Goal: Use online tool/utility: Utilize a website feature to perform a specific function

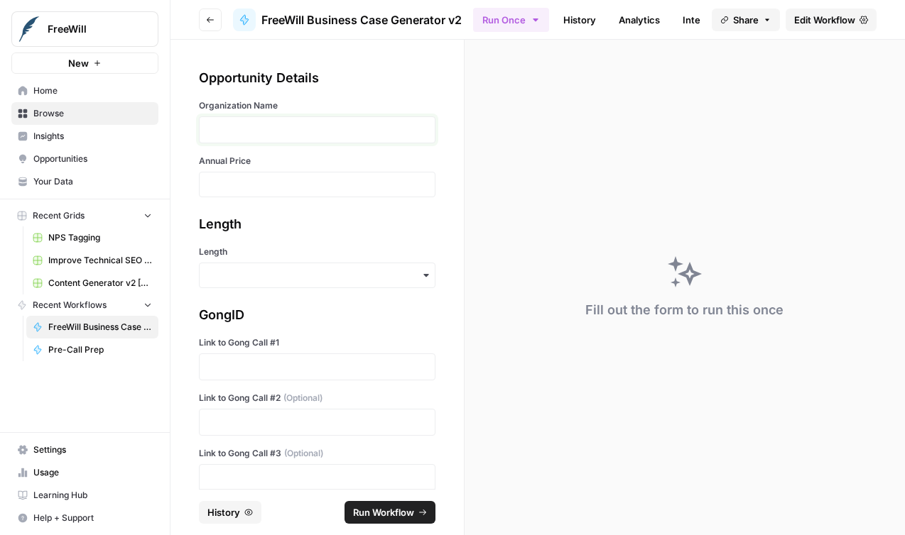
click at [388, 131] on p at bounding box center [317, 130] width 218 height 14
click at [367, 177] on div at bounding box center [317, 185] width 236 height 26
click at [349, 191] on div at bounding box center [317, 185] width 236 height 26
click at [339, 174] on div at bounding box center [317, 185] width 236 height 26
click at [332, 187] on input "Annual Price" at bounding box center [317, 184] width 218 height 13
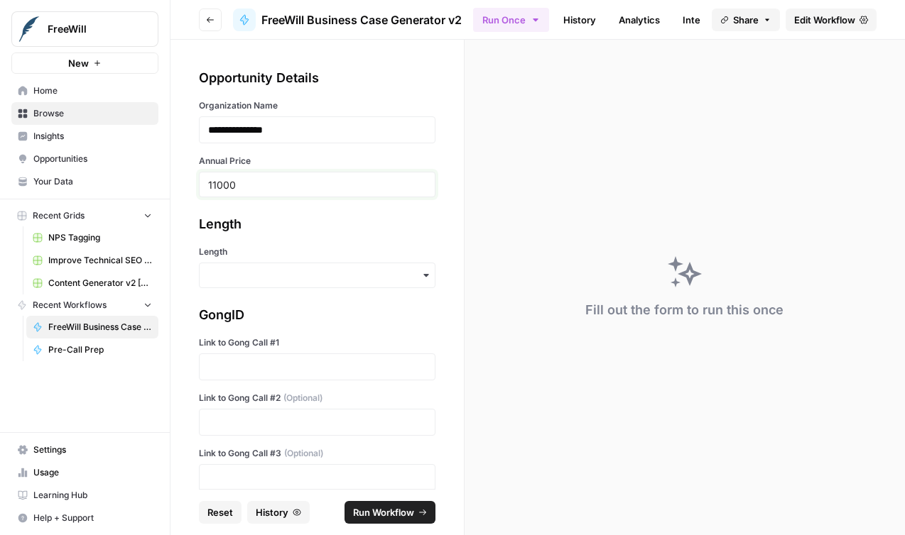
type input "11000"
click at [291, 313] on div "GongID" at bounding box center [317, 315] width 236 height 20
click at [299, 287] on div "button" at bounding box center [317, 276] width 236 height 26
click at [290, 342] on div "Short" at bounding box center [317, 340] width 235 height 27
click at [300, 361] on p at bounding box center [317, 367] width 218 height 14
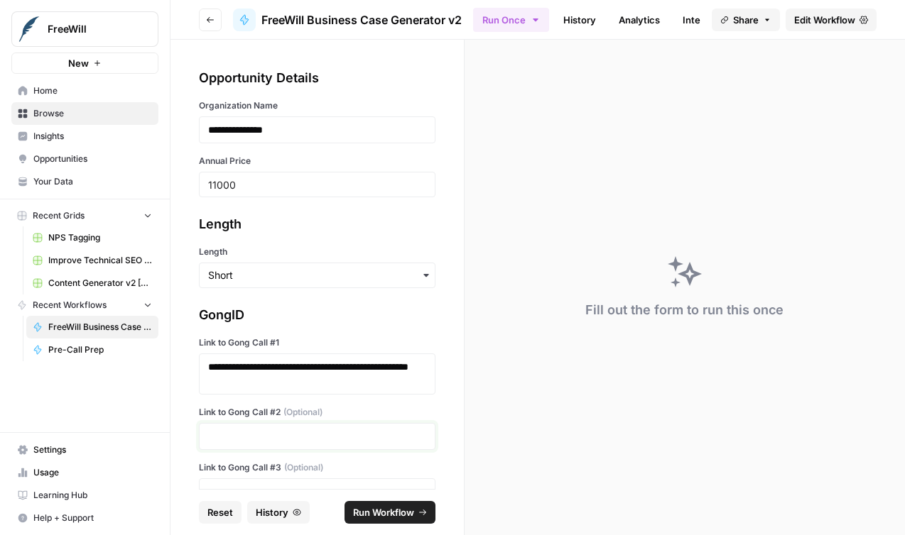
click at [310, 437] on p at bounding box center [317, 437] width 218 height 14
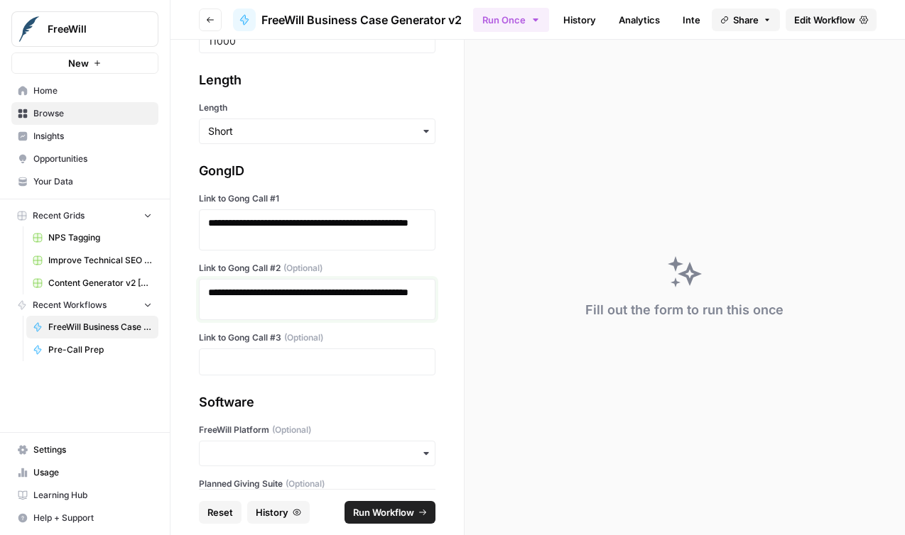
scroll to position [163, 0]
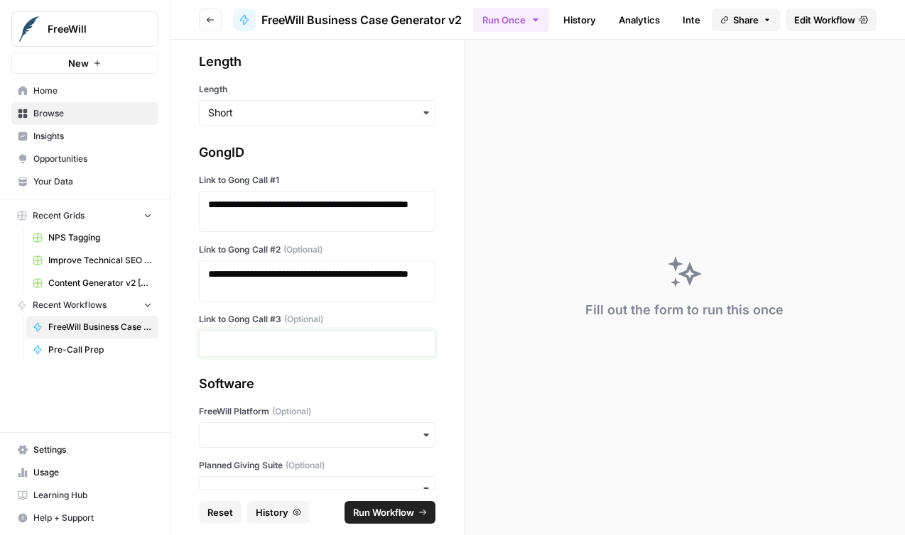
click at [329, 345] on p at bounding box center [317, 344] width 218 height 14
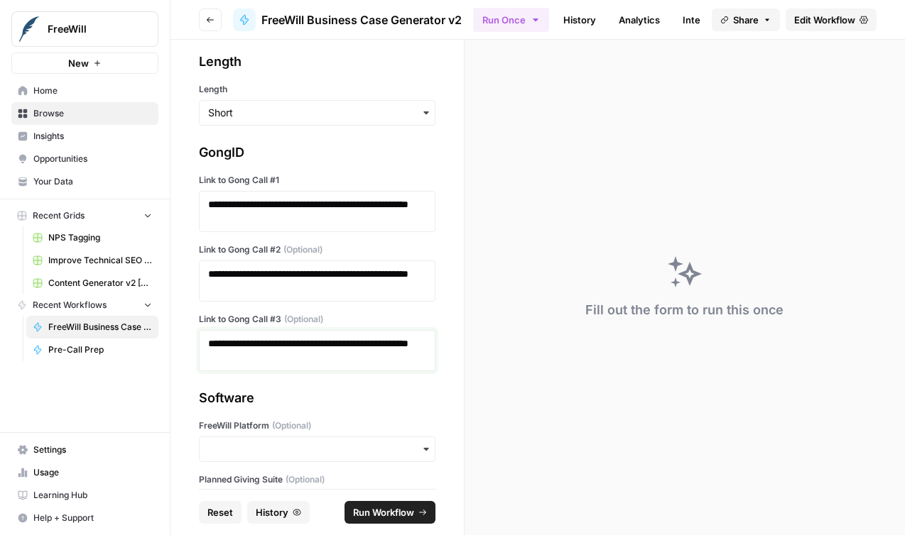
scroll to position [359, 0]
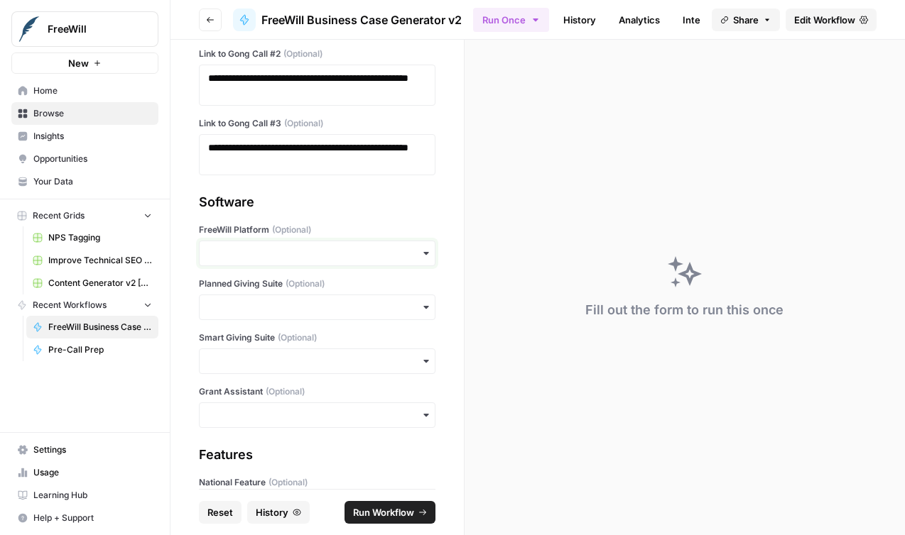
click at [327, 256] on input "FreeWill Platform (Optional)" at bounding box center [317, 253] width 218 height 14
click at [324, 290] on div "Yes" at bounding box center [317, 291] width 235 height 27
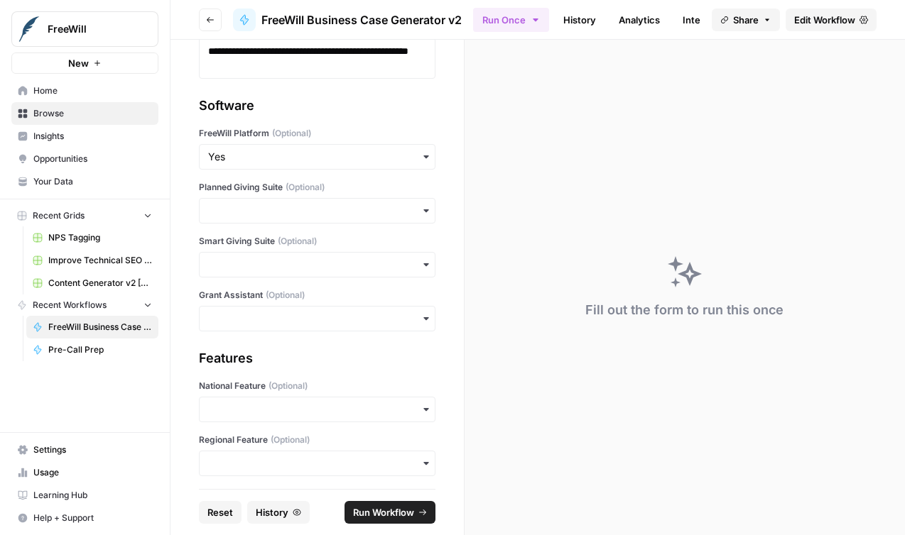
scroll to position [515, 0]
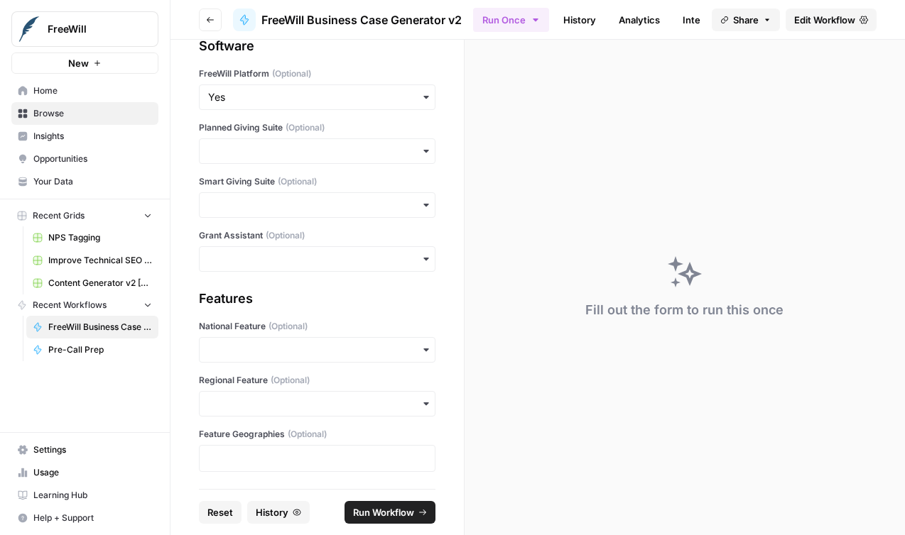
click at [383, 508] on span "Run Workflow" at bounding box center [383, 513] width 61 height 14
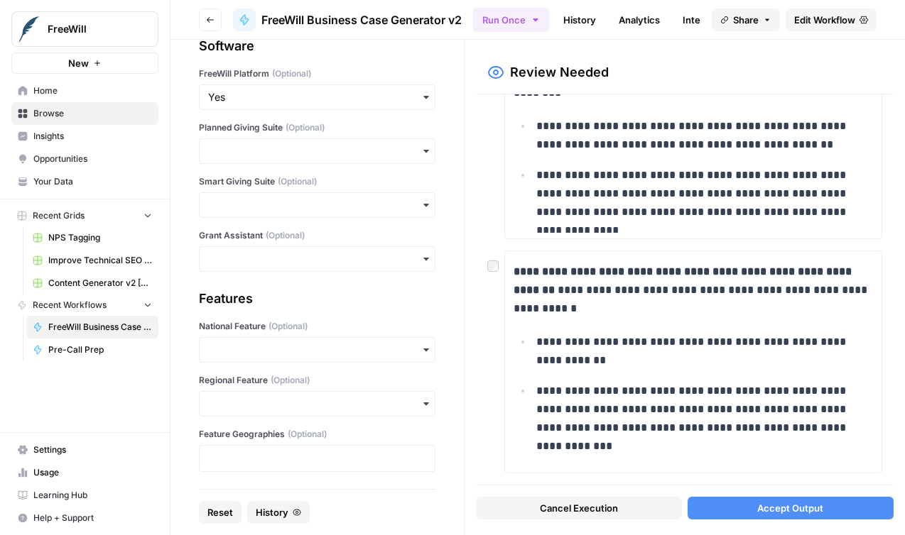
scroll to position [541, 0]
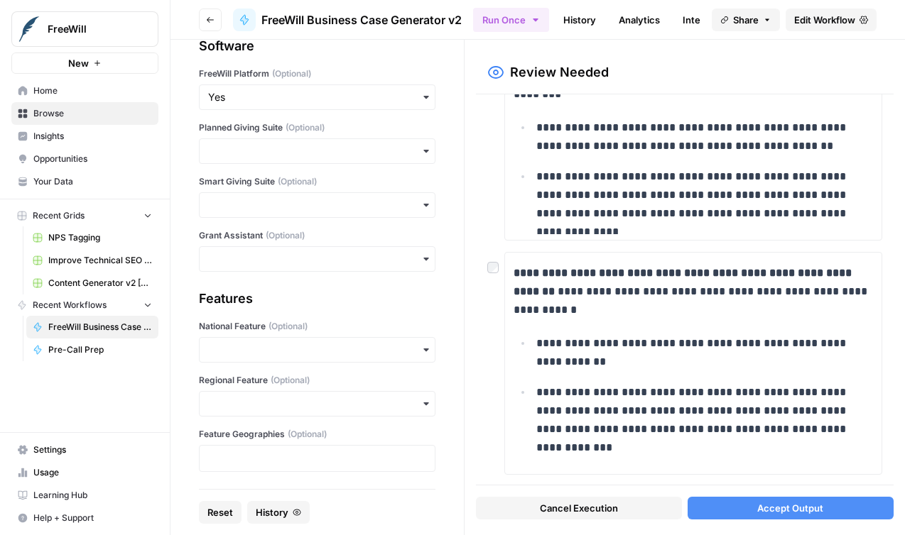
click at [485, 272] on div "**********" at bounding box center [685, 289] width 418 height 391
click at [499, 268] on div at bounding box center [495, 263] width 17 height 23
click at [758, 507] on span "Accept Output" at bounding box center [790, 508] width 66 height 14
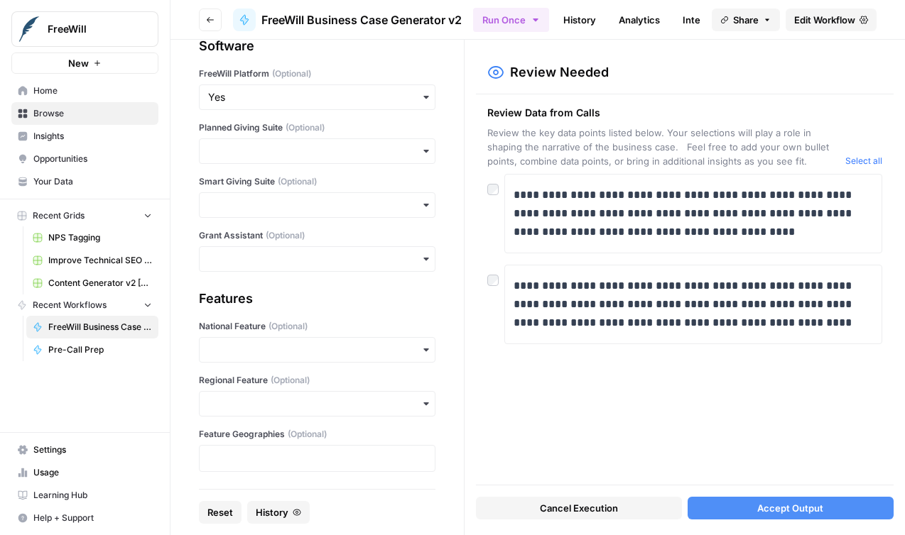
click at [504, 195] on div "**********" at bounding box center [693, 214] width 378 height 80
click at [744, 494] on div "Cancel Execution Accept Output" at bounding box center [685, 505] width 418 height 38
click at [744, 504] on button "Accept Output" at bounding box center [790, 508] width 206 height 23
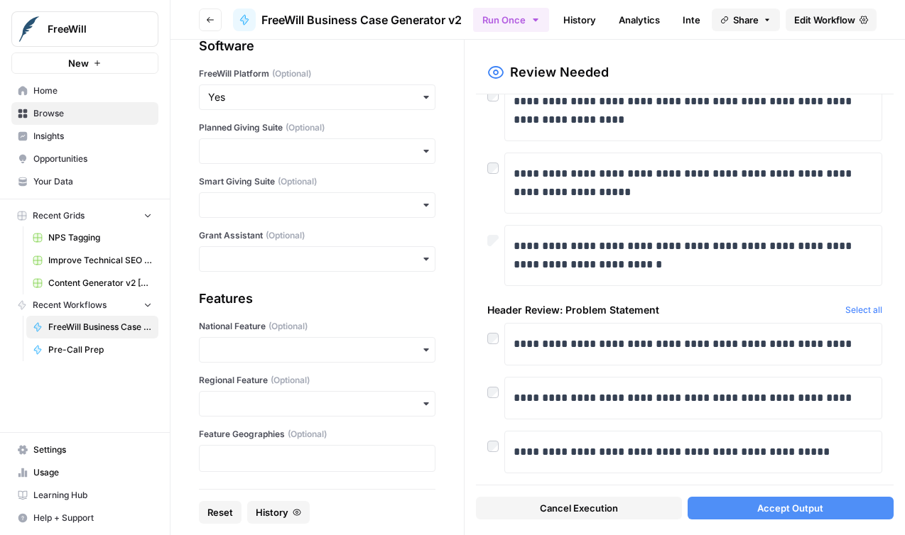
scroll to position [268, 0]
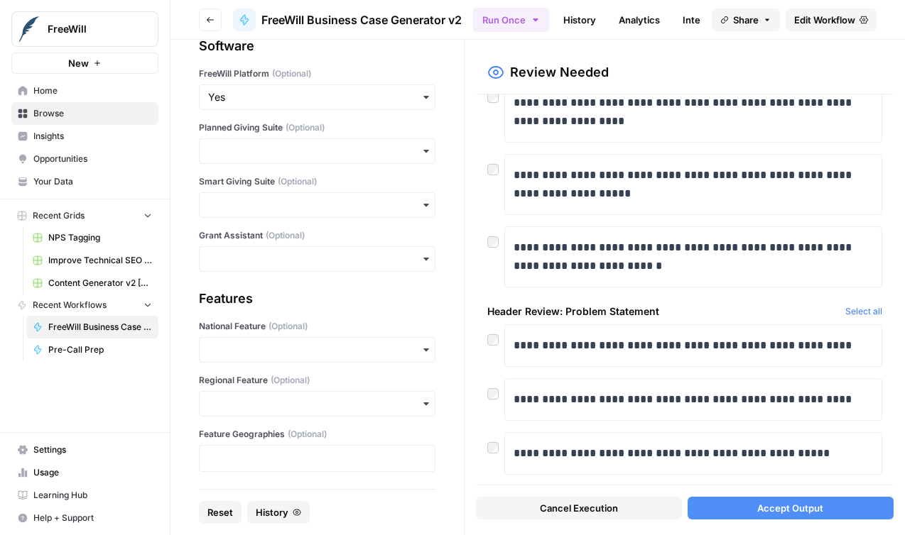
click at [751, 510] on button "Accept Output" at bounding box center [790, 508] width 206 height 23
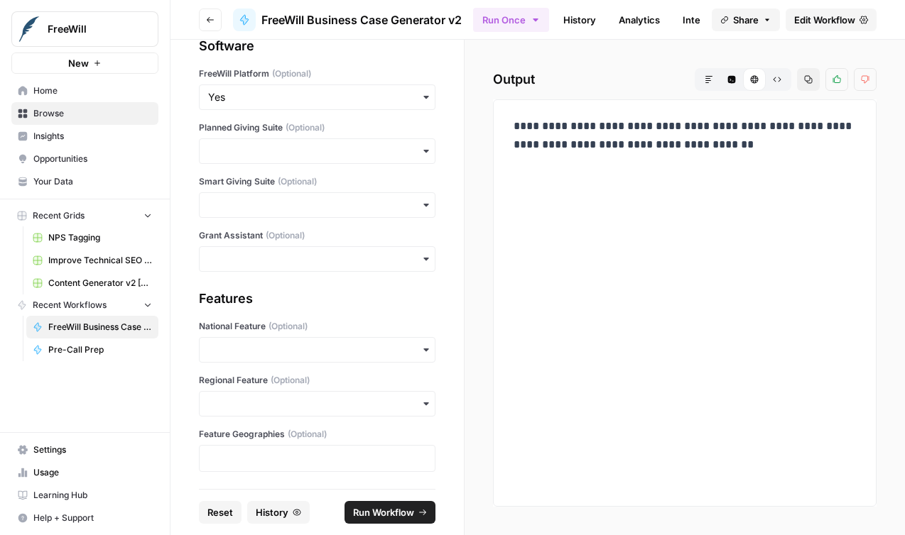
click at [656, 271] on div "**********" at bounding box center [684, 302] width 359 height 383
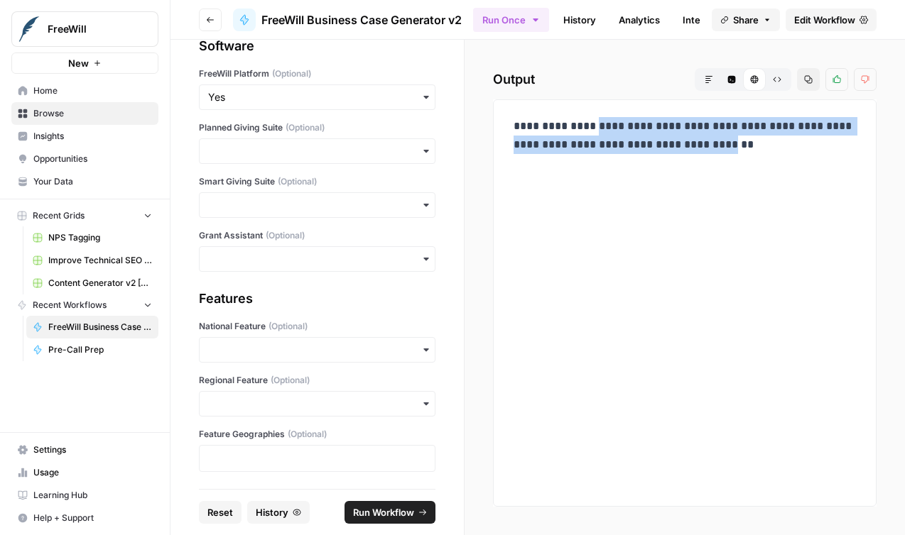
drag, startPoint x: 519, startPoint y: 144, endPoint x: 694, endPoint y: 164, distance: 175.8
click at [694, 164] on p "**********" at bounding box center [684, 144] width 342 height 55
copy p "**********"
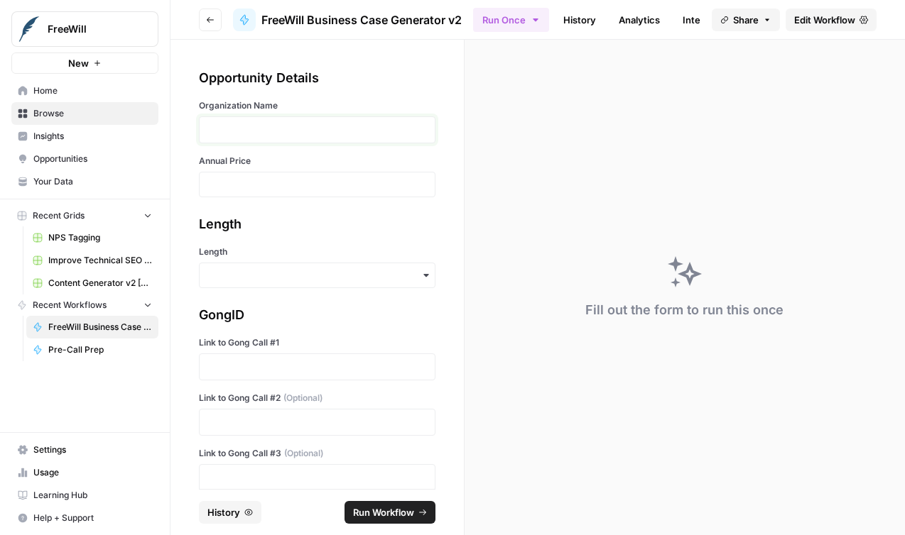
click at [256, 136] on p at bounding box center [317, 130] width 218 height 14
click at [303, 261] on div "Length" at bounding box center [317, 267] width 236 height 43
click at [302, 274] on input "Length" at bounding box center [317, 275] width 218 height 14
click at [297, 339] on div "Short" at bounding box center [317, 340] width 235 height 27
click at [311, 374] on div at bounding box center [317, 367] width 236 height 27
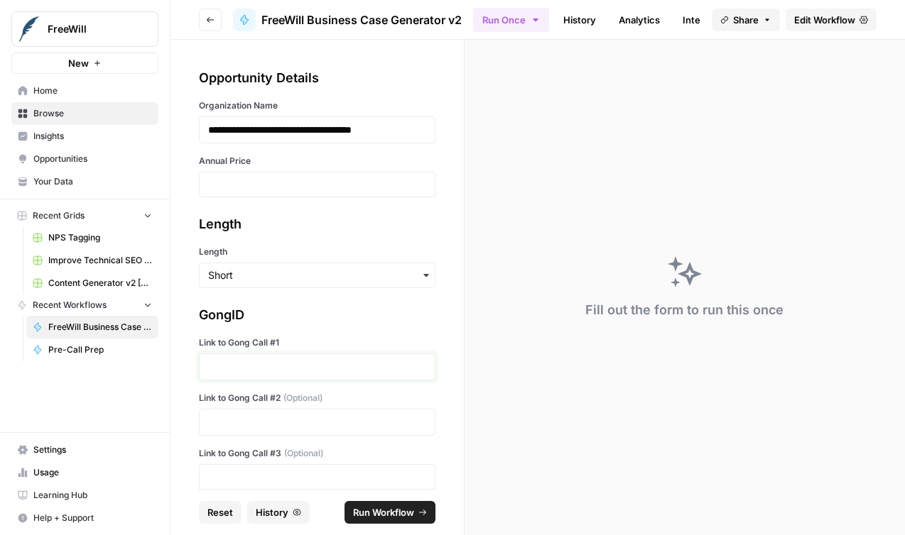
click at [311, 367] on p at bounding box center [317, 367] width 218 height 14
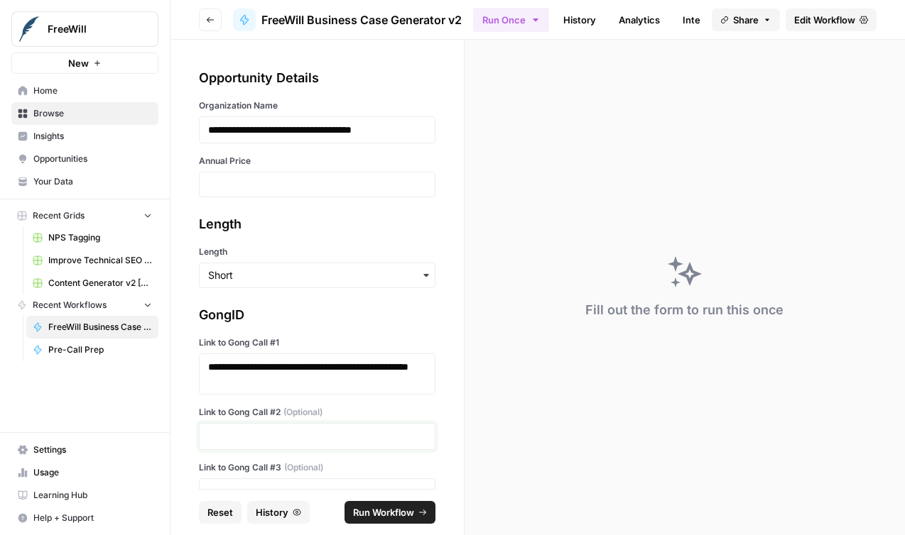
click at [318, 439] on p at bounding box center [317, 437] width 218 height 14
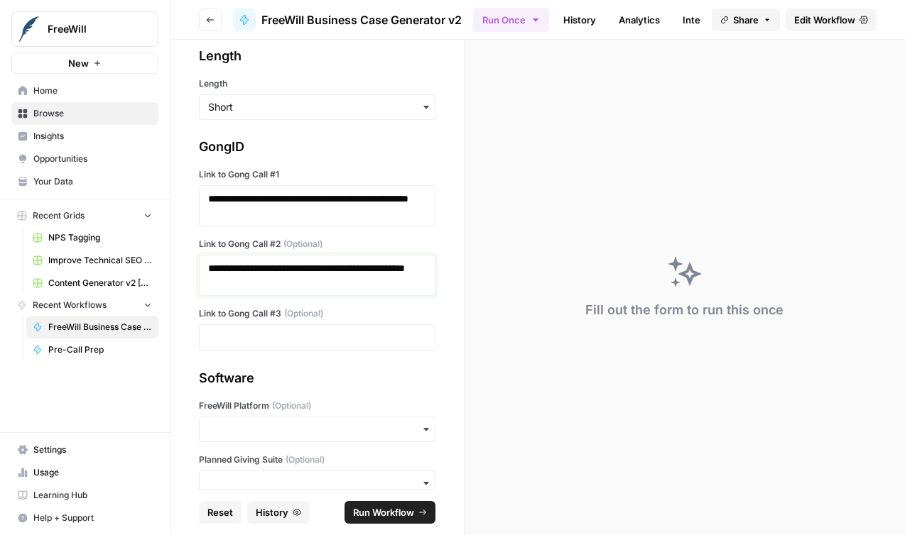
scroll to position [191, 0]
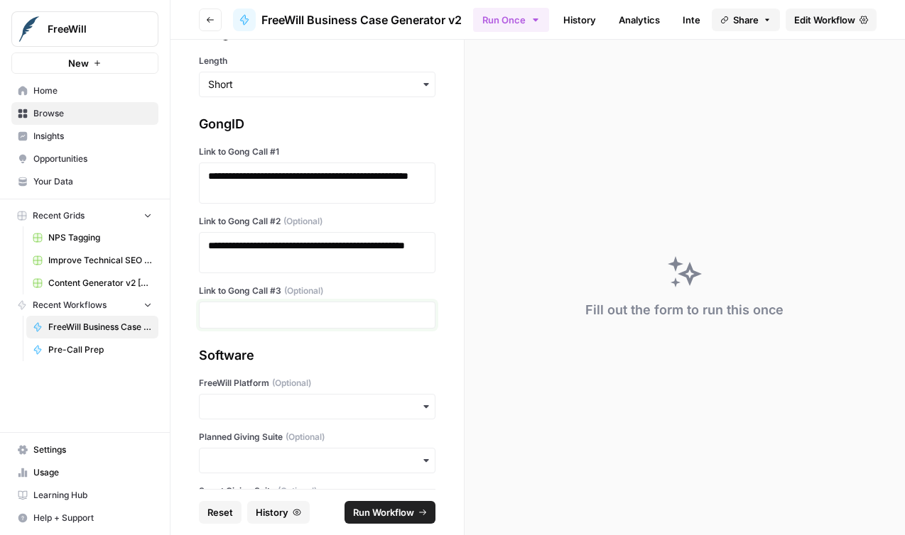
click at [347, 310] on p at bounding box center [317, 315] width 218 height 14
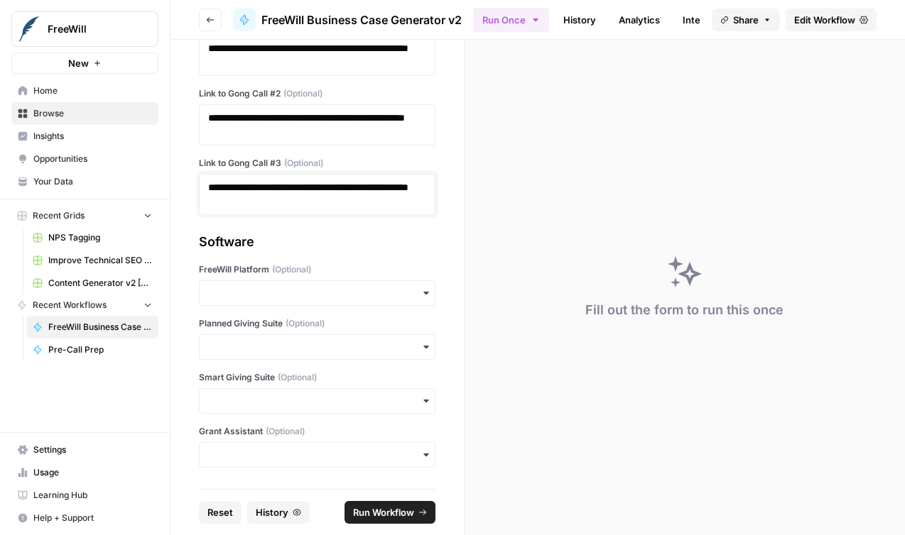
scroll to position [334, 0]
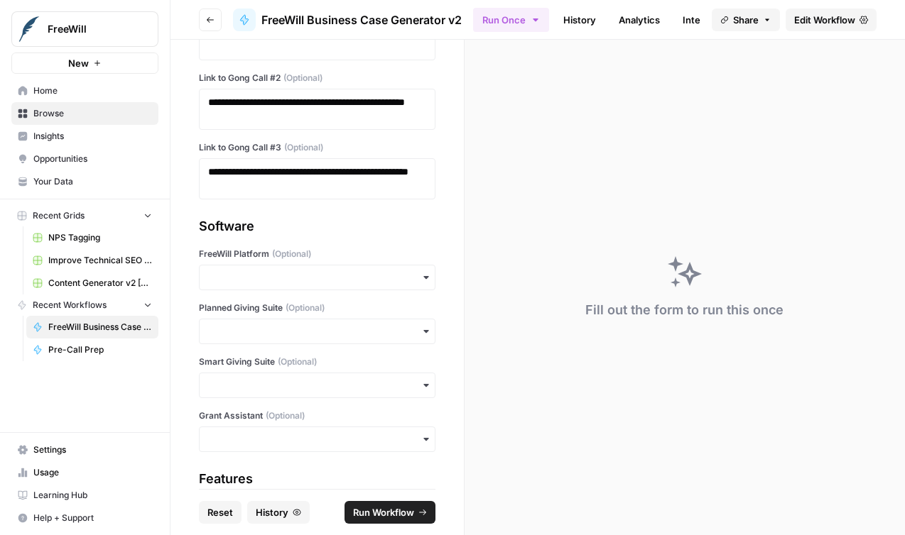
click at [343, 268] on div "button" at bounding box center [317, 278] width 236 height 26
click at [327, 318] on div "Yes" at bounding box center [317, 316] width 235 height 27
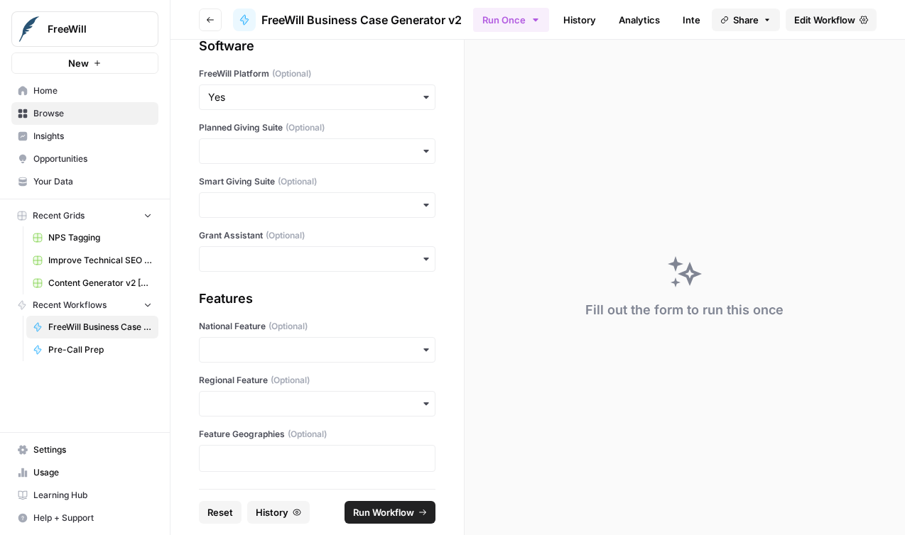
scroll to position [513, 0]
click at [310, 361] on div "button" at bounding box center [317, 352] width 236 height 26
click at [386, 508] on span "Run Workflow" at bounding box center [383, 513] width 61 height 14
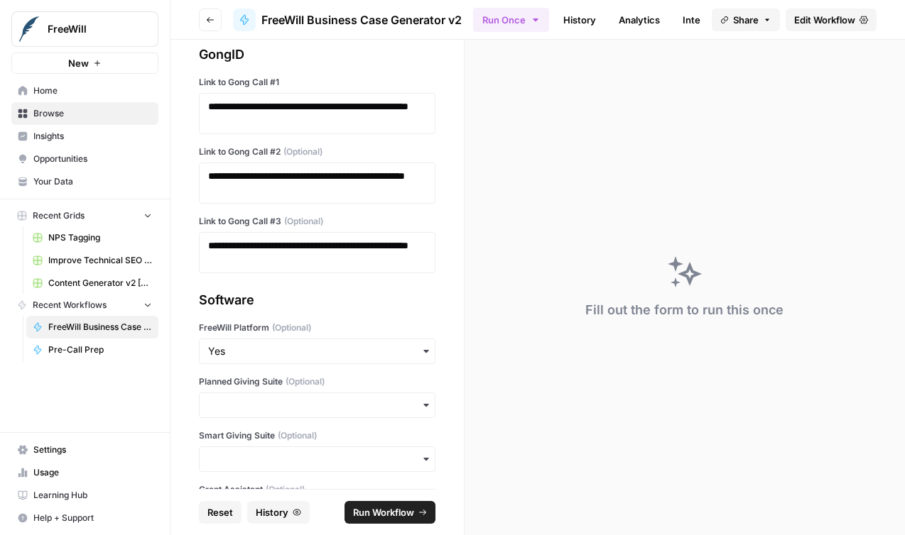
scroll to position [0, 0]
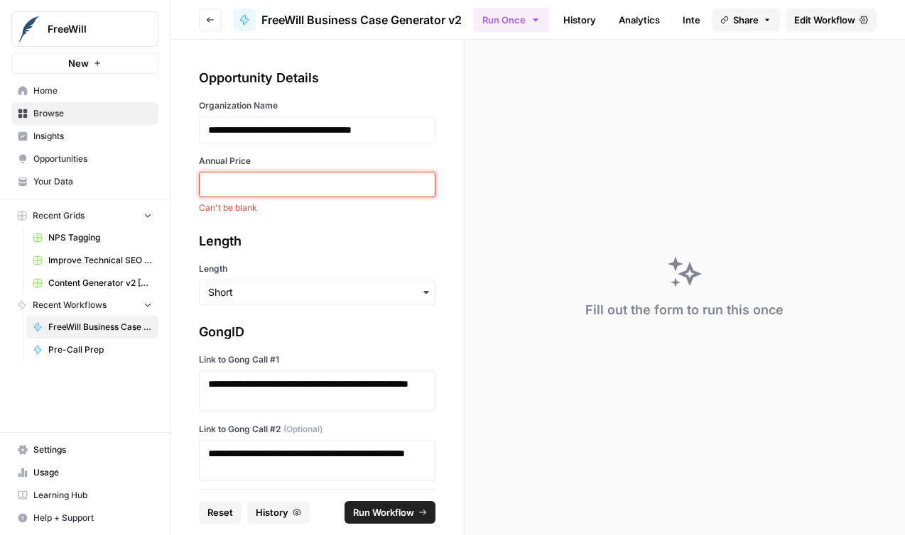
click at [298, 184] on input "Annual Price" at bounding box center [317, 184] width 218 height 13
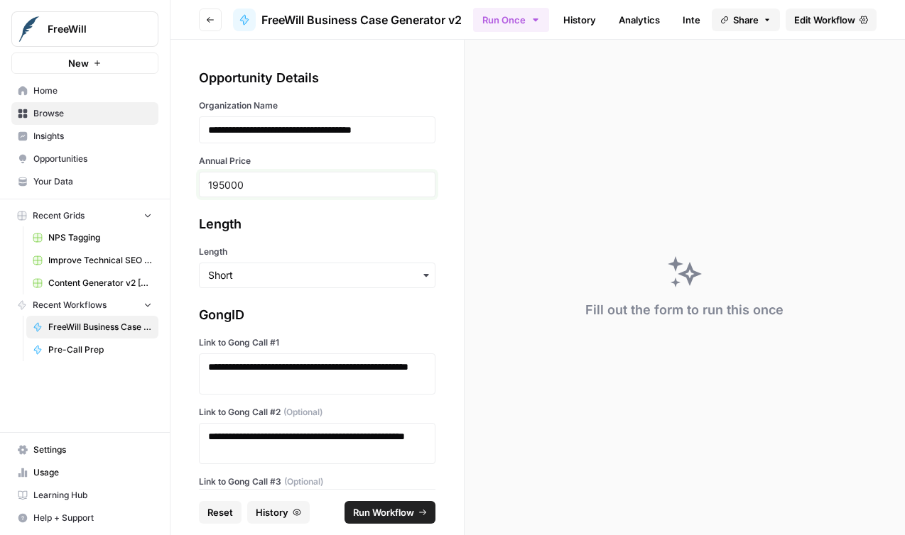
click at [223, 186] on input "195000" at bounding box center [317, 184] width 218 height 13
type input "19500"
click at [354, 508] on span "Run Workflow" at bounding box center [383, 513] width 61 height 14
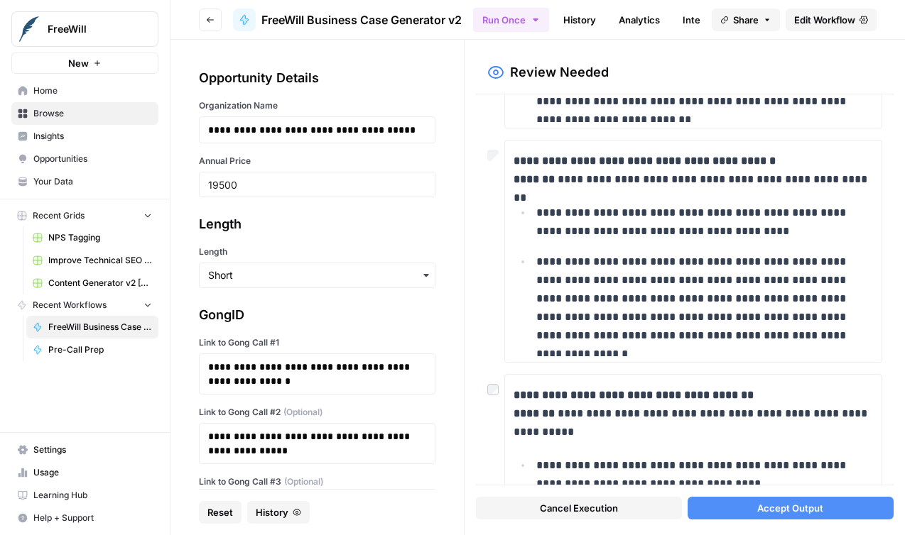
scroll to position [483, 0]
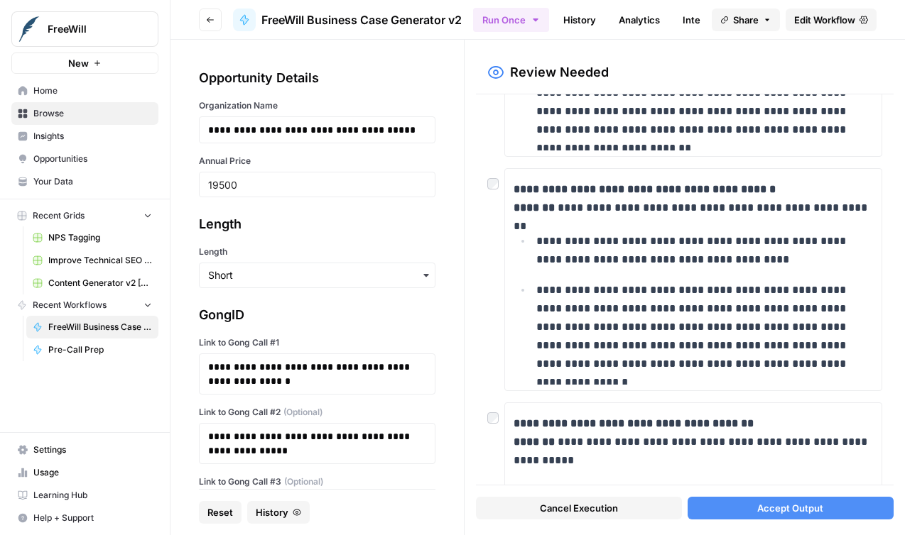
click at [741, 510] on button "Accept Output" at bounding box center [790, 508] width 206 height 23
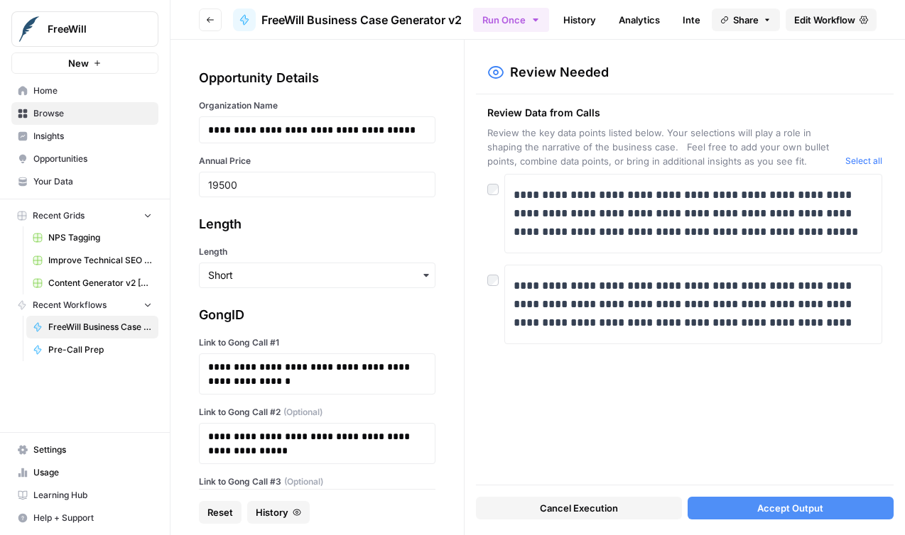
click at [792, 506] on span "Accept Output" at bounding box center [790, 508] width 66 height 14
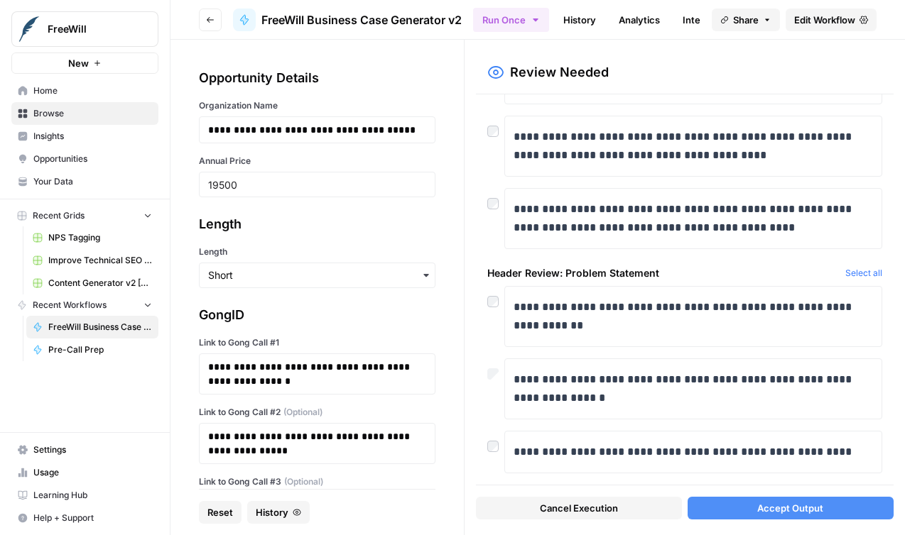
scroll to position [0, 0]
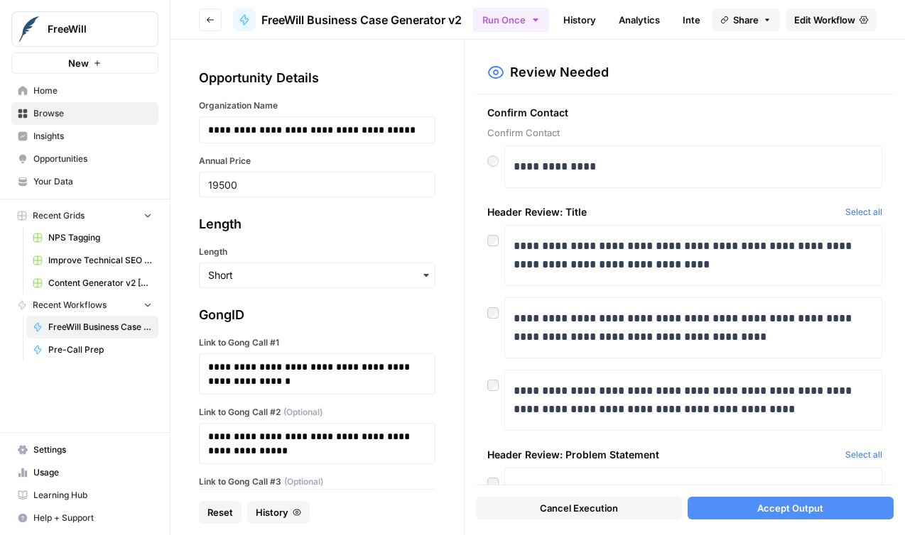
click at [723, 512] on button "Accept Output" at bounding box center [790, 508] width 206 height 23
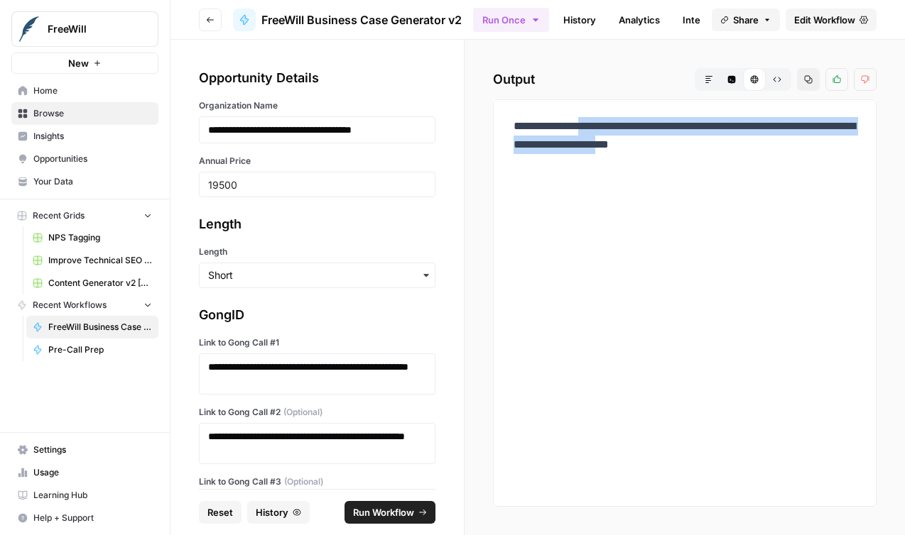
drag, startPoint x: 694, startPoint y: 165, endPoint x: 519, endPoint y: 153, distance: 175.1
click at [519, 153] on p "**********" at bounding box center [684, 144] width 342 height 55
copy p "**********"
